Goal: Register for event/course

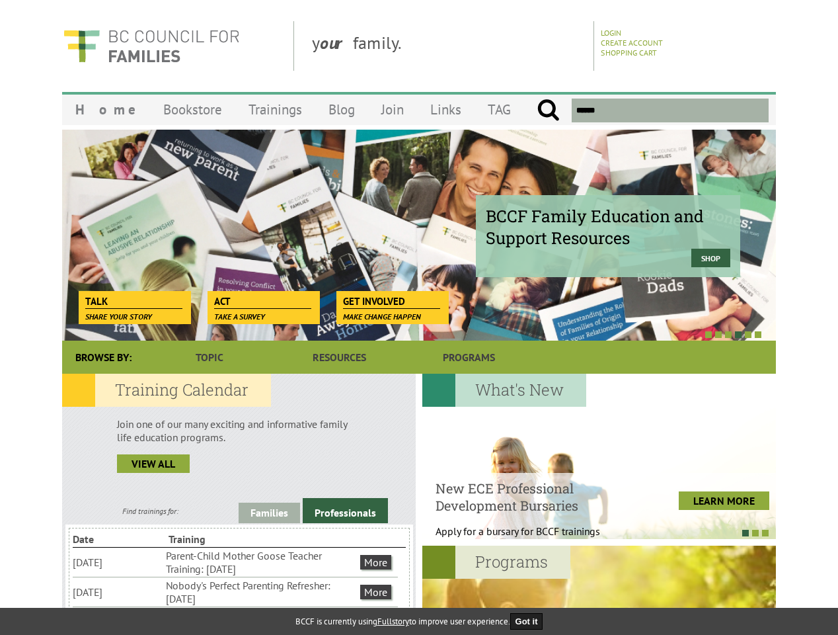
click at [419, 328] on div at bounding box center [405, 333] width 714 height 13
click at [419, 235] on div "BCCF Family Education and Support Resources Shop" at bounding box center [419, 235] width 714 height 212
click at [405, 334] on div at bounding box center [405, 333] width 714 height 13
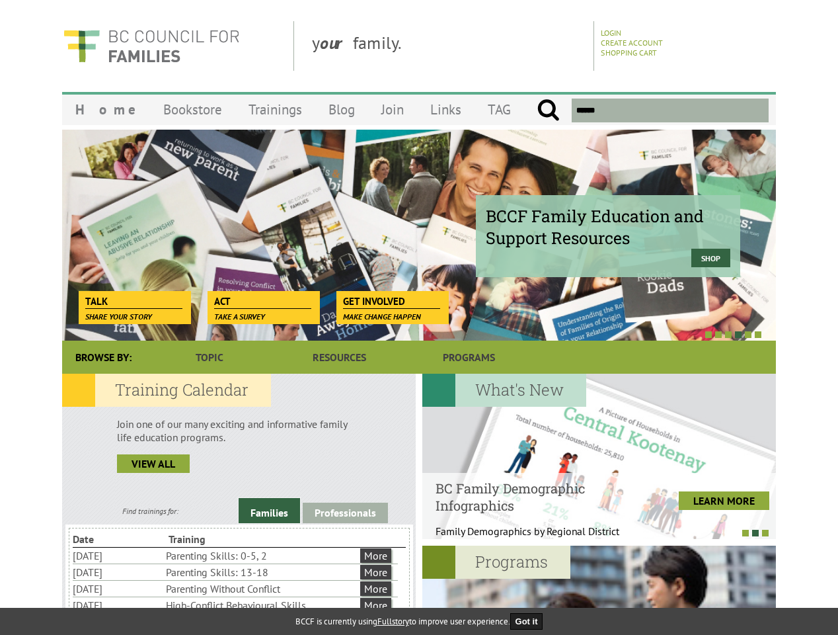
click at [269, 512] on link "Families" at bounding box center [269, 510] width 61 height 25
click at [345, 510] on link "Professionals" at bounding box center [345, 512] width 85 height 20
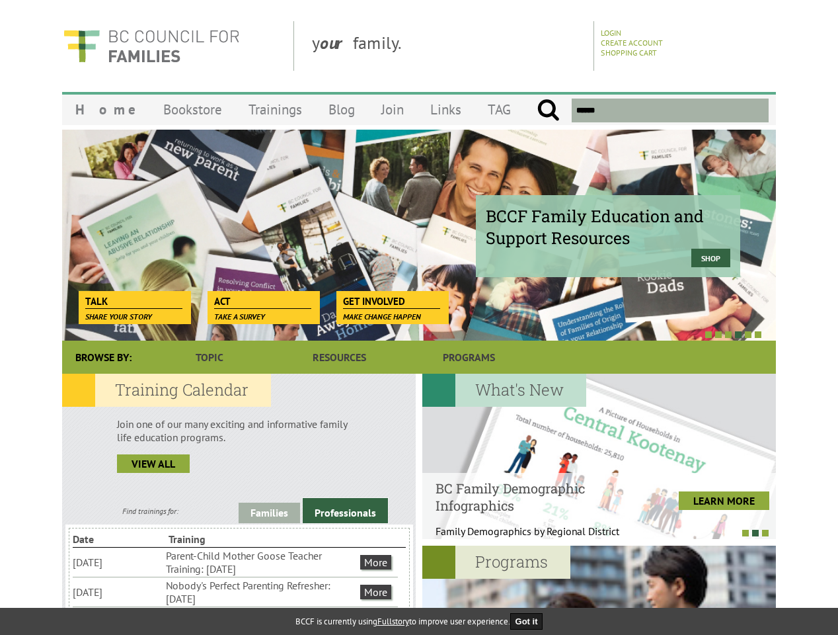
click at [235, 591] on li "Nobody's Perfect Parenting Refresher: [DATE]" at bounding box center [262, 591] width 192 height 29
click at [599, 456] on div at bounding box center [599, 456] width 354 height 165
click at [592, 532] on div at bounding box center [593, 532] width 354 height 13
click at [599, 590] on div at bounding box center [599, 627] width 354 height 165
click at [531, 621] on button "Got it" at bounding box center [526, 621] width 33 height 17
